Goal: Task Accomplishment & Management: Manage account settings

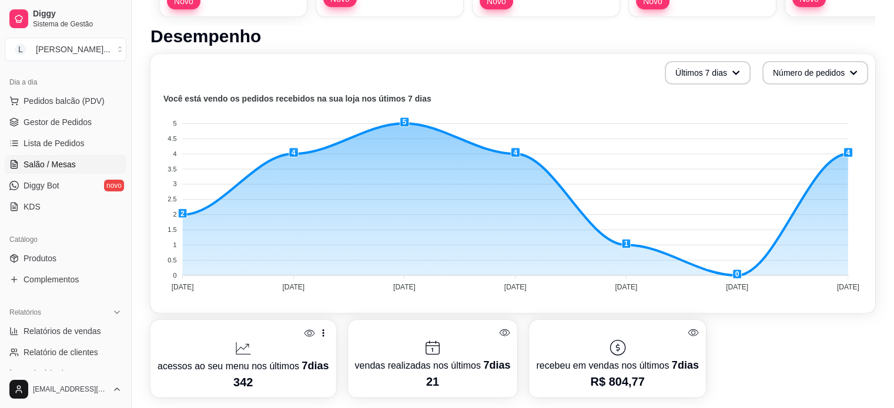
scroll to position [176, 0]
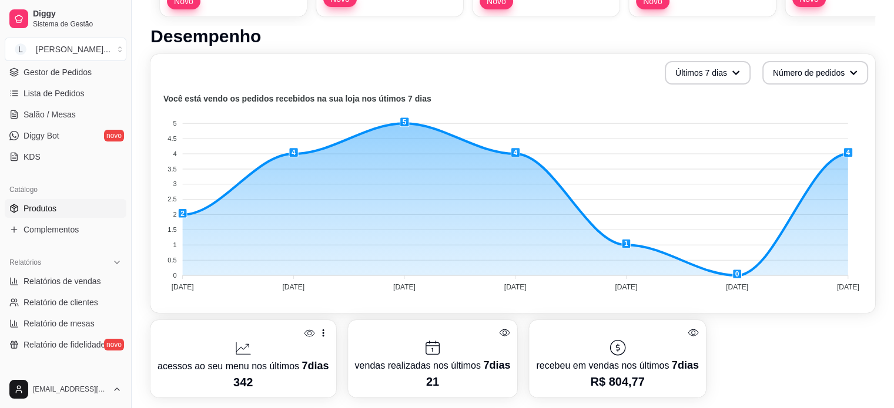
drag, startPoint x: 66, startPoint y: 209, endPoint x: 68, endPoint y: 216, distance: 7.4
click at [66, 209] on link "Produtos" at bounding box center [66, 208] width 122 height 19
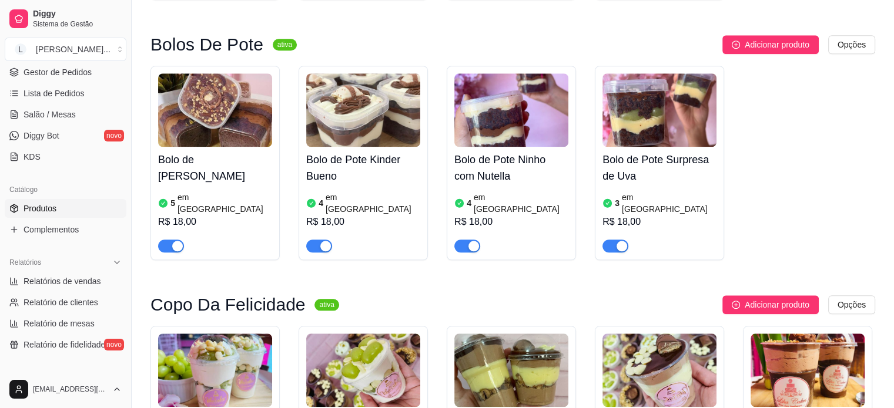
scroll to position [1117, 0]
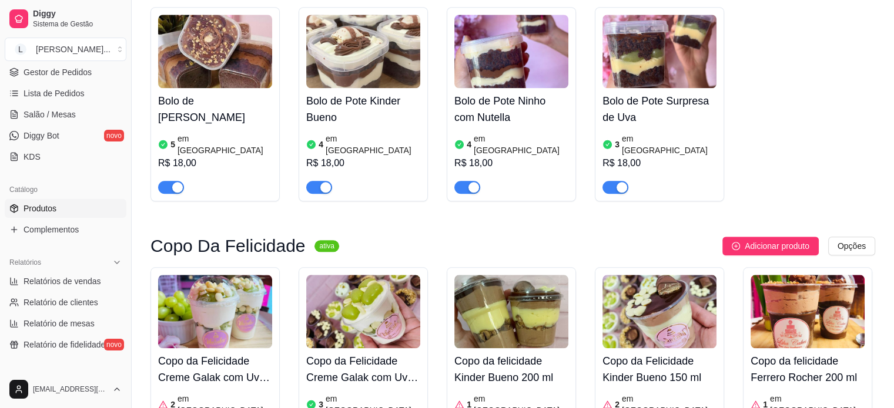
click at [622, 182] on div "button" at bounding box center [621, 187] width 11 height 11
click at [609, 182] on div "button" at bounding box center [609, 187] width 11 height 11
click at [477, 182] on div "button" at bounding box center [473, 187] width 11 height 11
click at [492, 133] on article "em [GEOGRAPHIC_DATA]" at bounding box center [521, 145] width 95 height 24
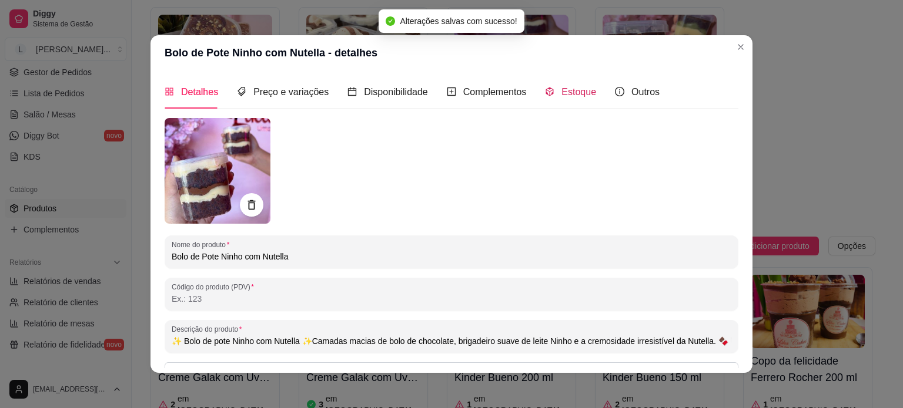
click at [563, 95] on span "Estoque" at bounding box center [578, 92] width 35 height 10
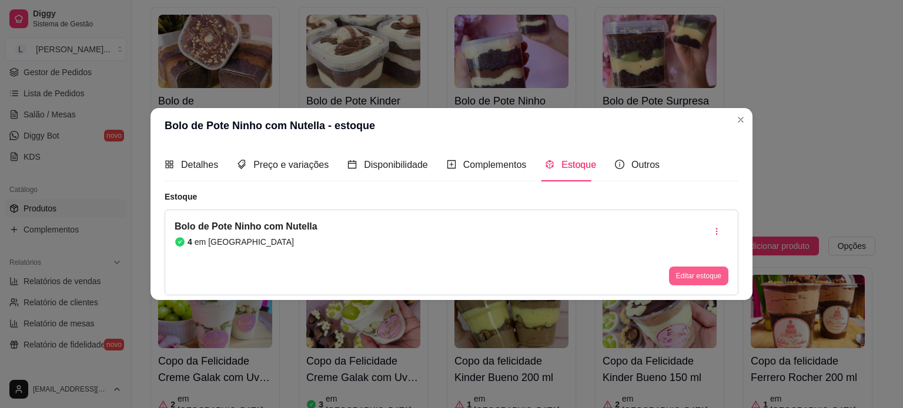
click at [680, 270] on button "Editar estoque" at bounding box center [698, 276] width 59 height 19
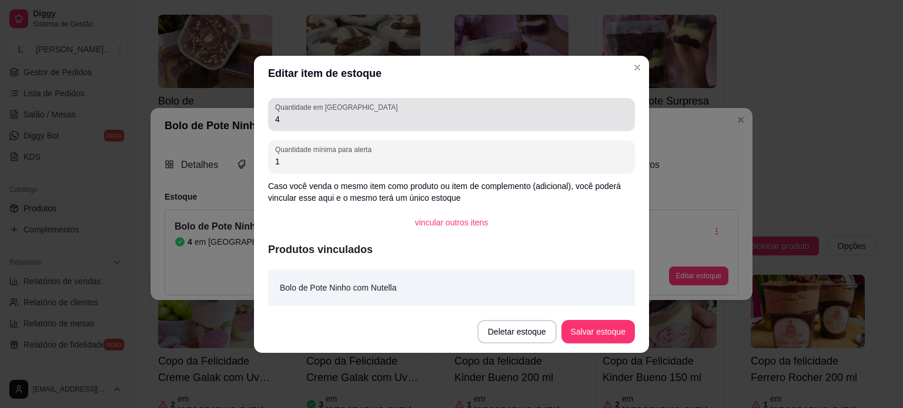
click at [307, 119] on input "4" at bounding box center [451, 119] width 353 height 12
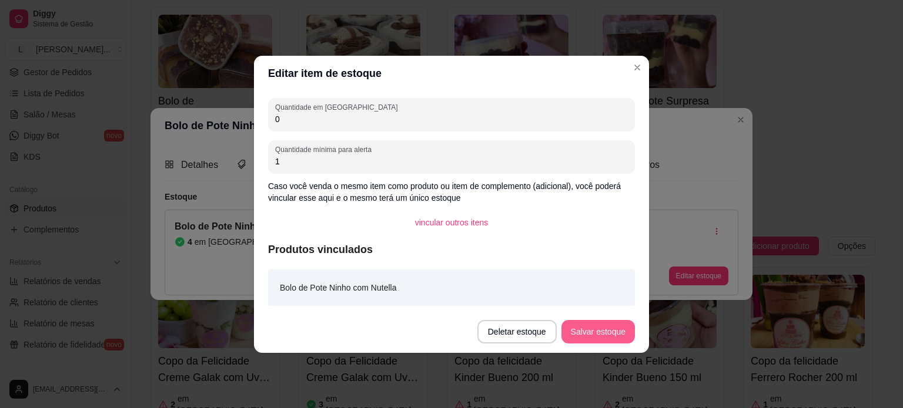
type input "0"
click at [578, 328] on button "Salvar estoque" at bounding box center [597, 332] width 73 height 24
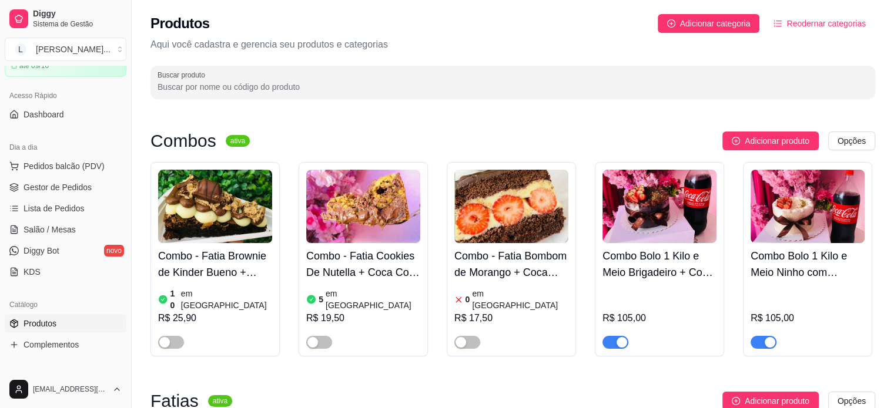
scroll to position [0, 0]
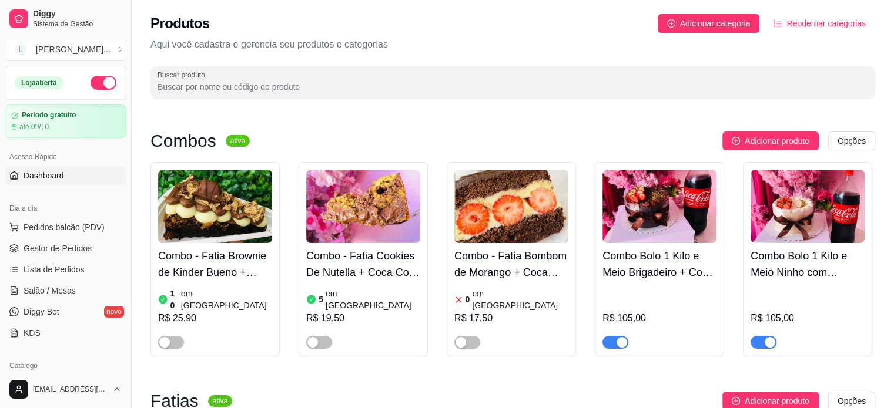
click at [52, 180] on span "Dashboard" at bounding box center [44, 176] width 41 height 12
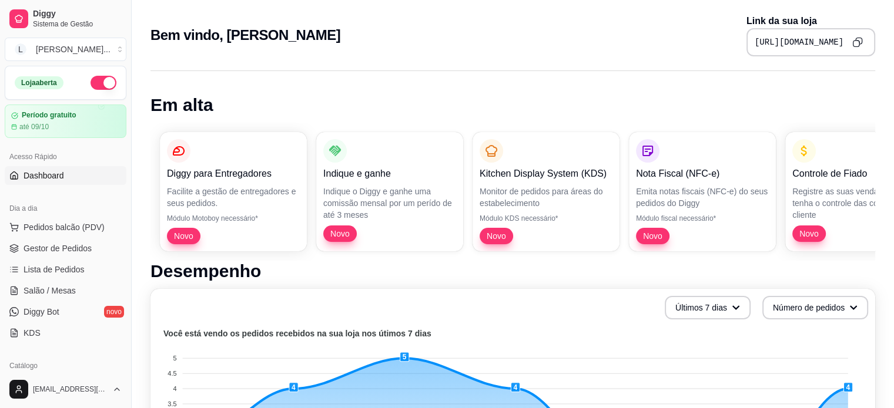
click at [756, 45] on pre "[URL][DOMAIN_NAME]" at bounding box center [799, 42] width 89 height 12
click at [853, 42] on icon "Copy to clipboard" at bounding box center [857, 42] width 11 height 11
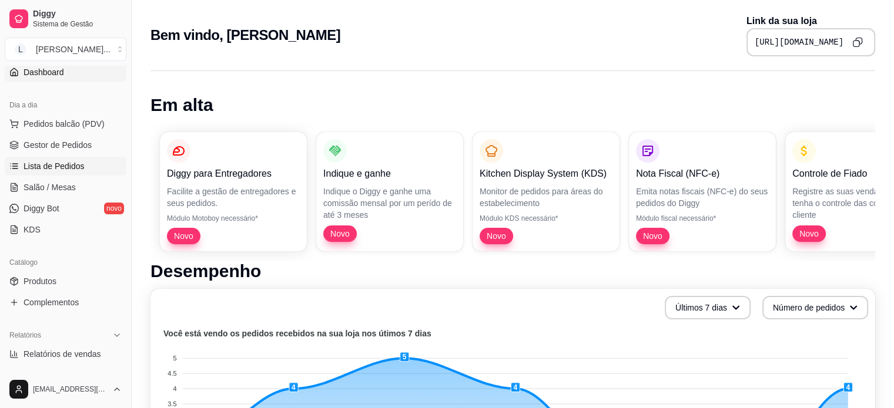
scroll to position [118, 0]
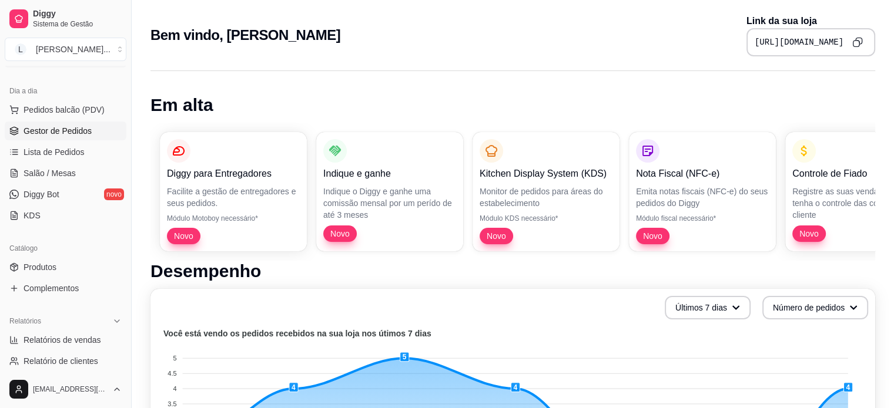
click at [85, 131] on span "Gestor de Pedidos" at bounding box center [58, 131] width 68 height 12
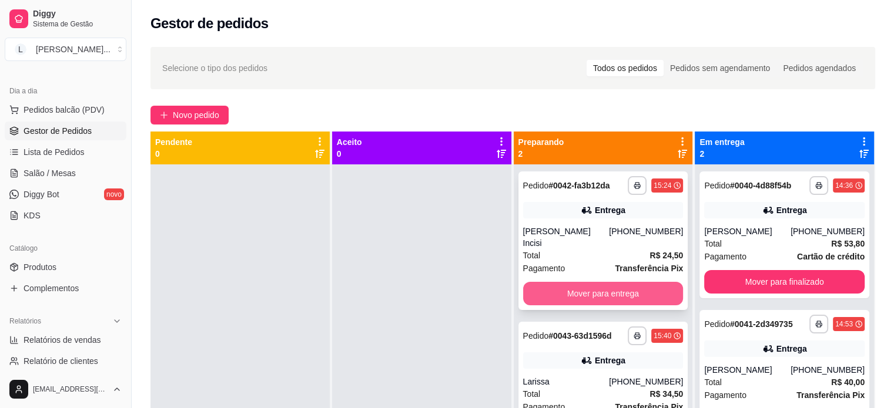
click at [588, 283] on button "Mover para entrega" at bounding box center [603, 294] width 160 height 24
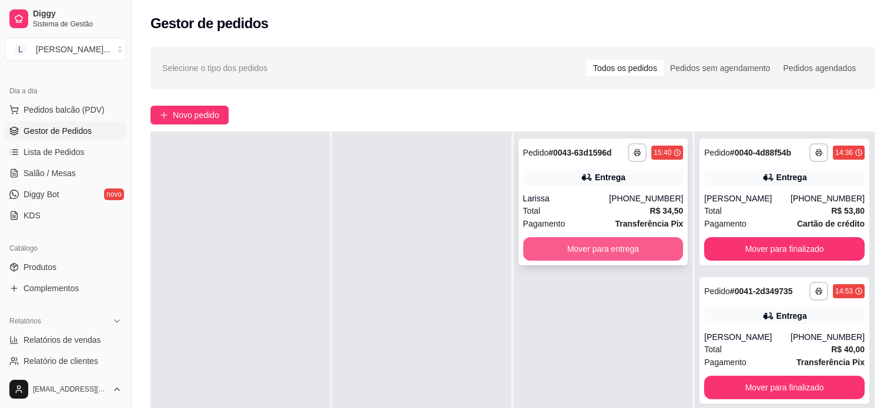
click at [597, 244] on button "Mover para entrega" at bounding box center [603, 249] width 160 height 24
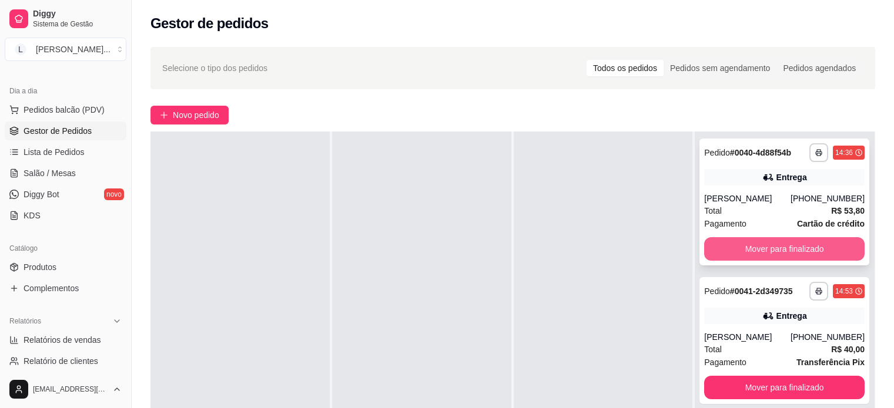
click at [774, 246] on button "Mover para finalizado" at bounding box center [784, 249] width 160 height 24
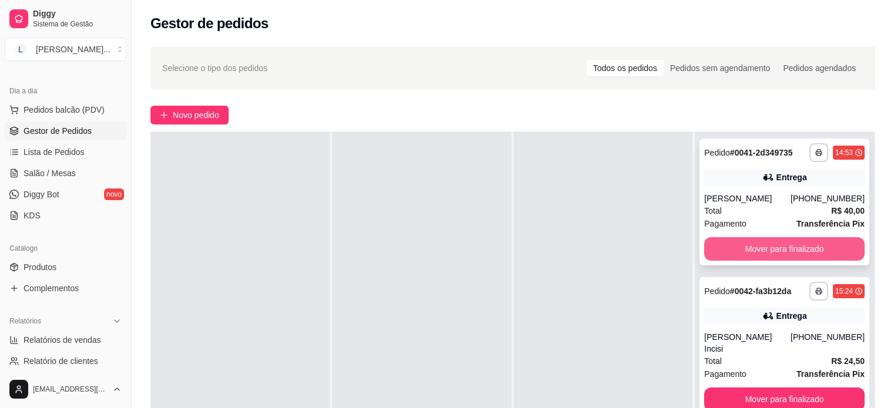
click at [753, 254] on button "Mover para finalizado" at bounding box center [784, 249] width 160 height 24
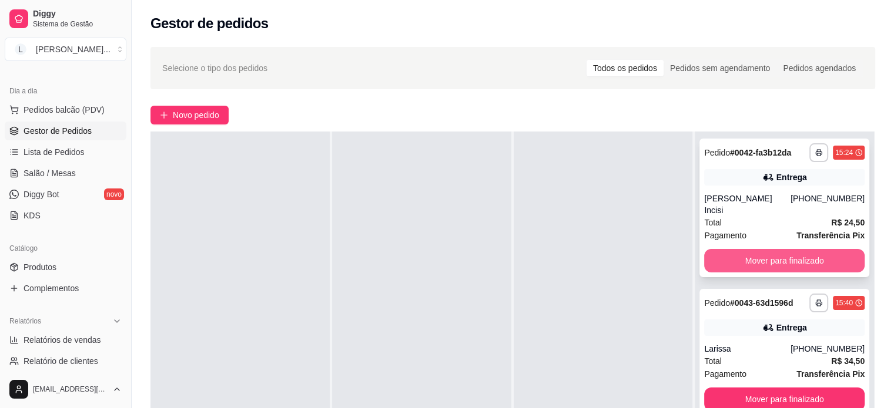
click at [757, 249] on button "Mover para finalizado" at bounding box center [784, 261] width 160 height 24
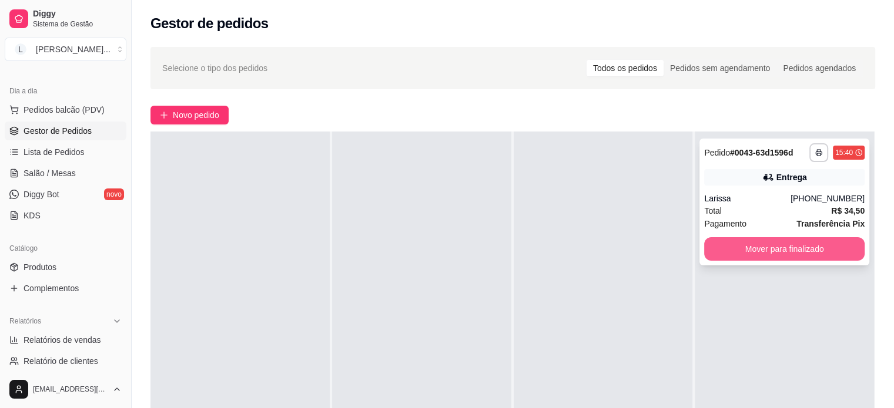
click at [762, 253] on button "Mover para finalizado" at bounding box center [784, 249] width 160 height 24
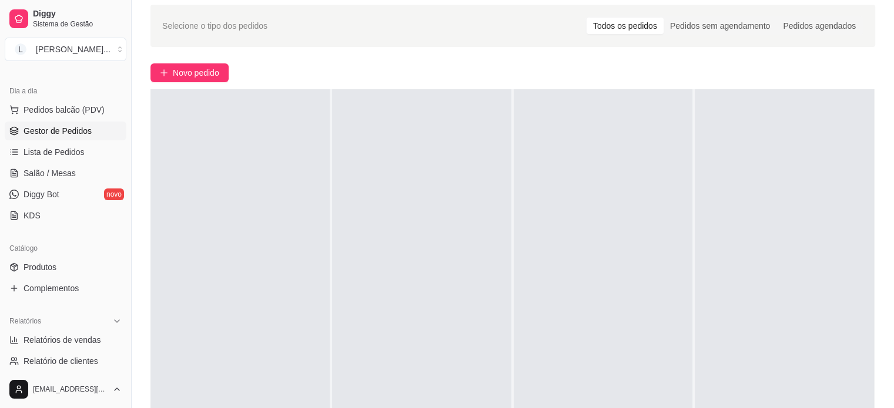
scroll to position [59, 0]
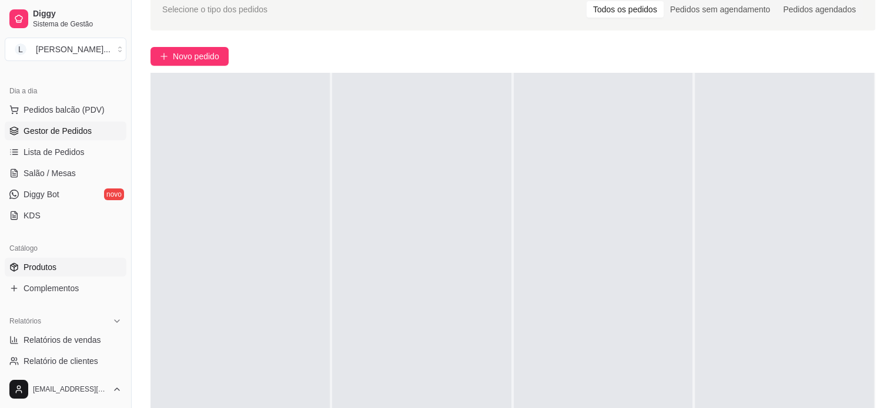
click at [74, 271] on link "Produtos" at bounding box center [66, 267] width 122 height 19
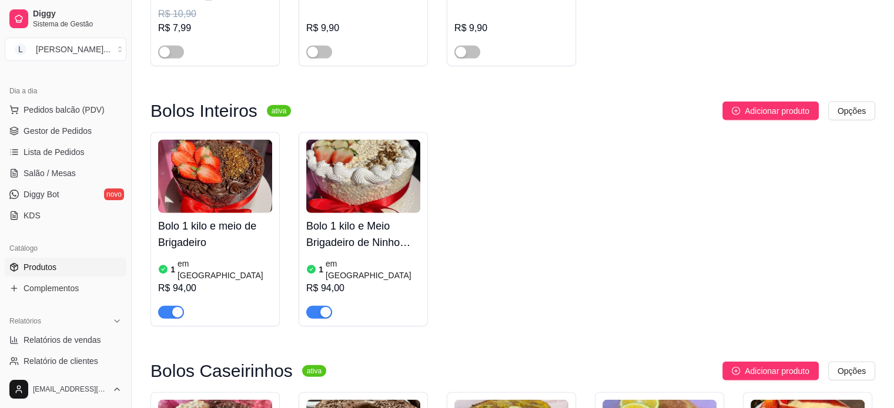
scroll to position [2938, 0]
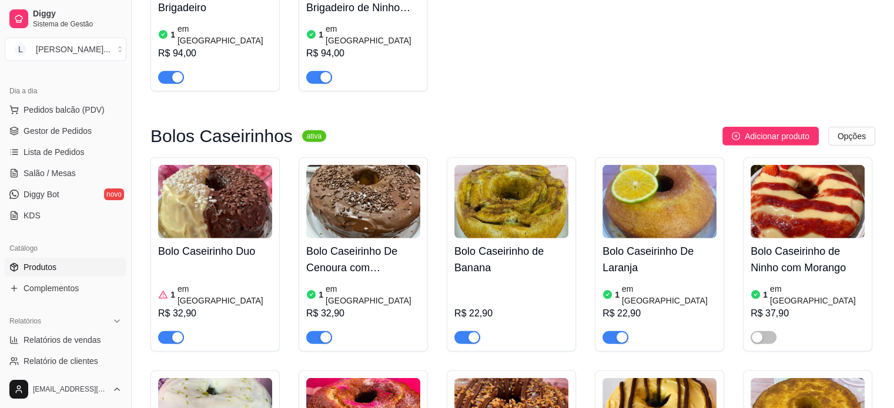
click at [471, 333] on div "button" at bounding box center [473, 338] width 11 height 11
